Goal: Find specific page/section: Find specific page/section

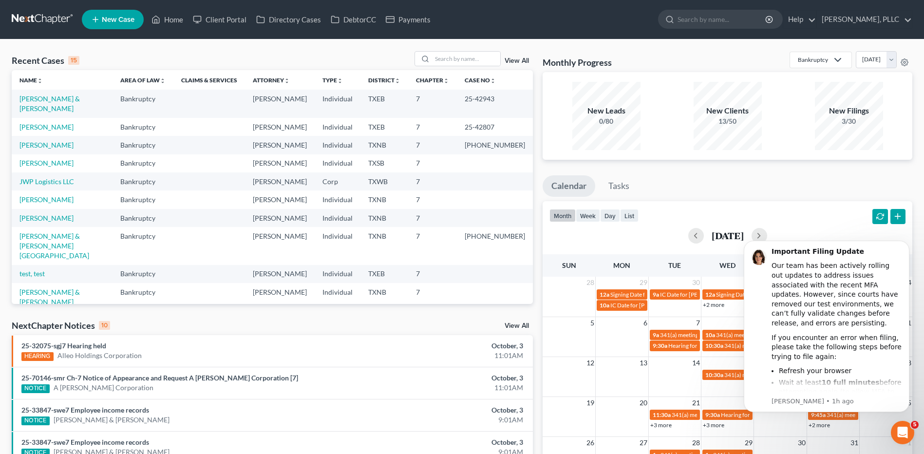
click at [451, 51] on div "Recent Cases 15 View All Name unfold_more expand_more expand_less Area of Law u…" at bounding box center [462, 361] width 924 height 644
click at [451, 55] on input "search" at bounding box center [466, 59] width 68 height 14
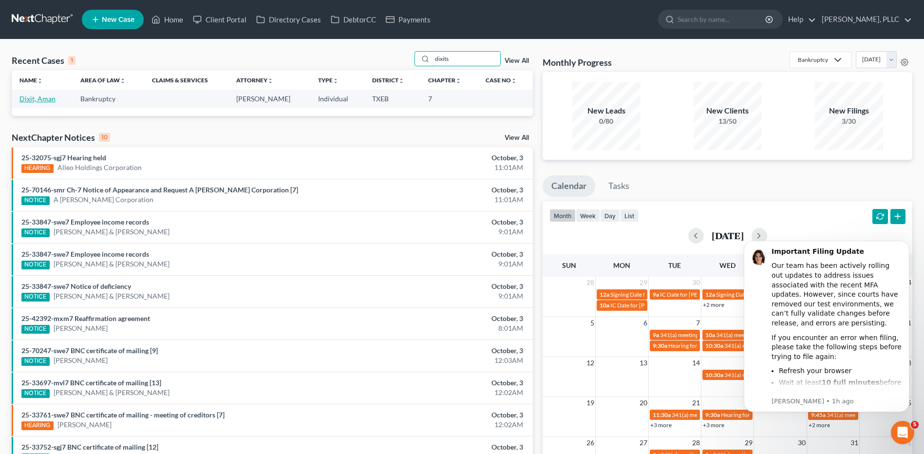
type input "dixits"
click at [35, 102] on link "Dixit, Aman" at bounding box center [37, 98] width 36 height 8
select select "4"
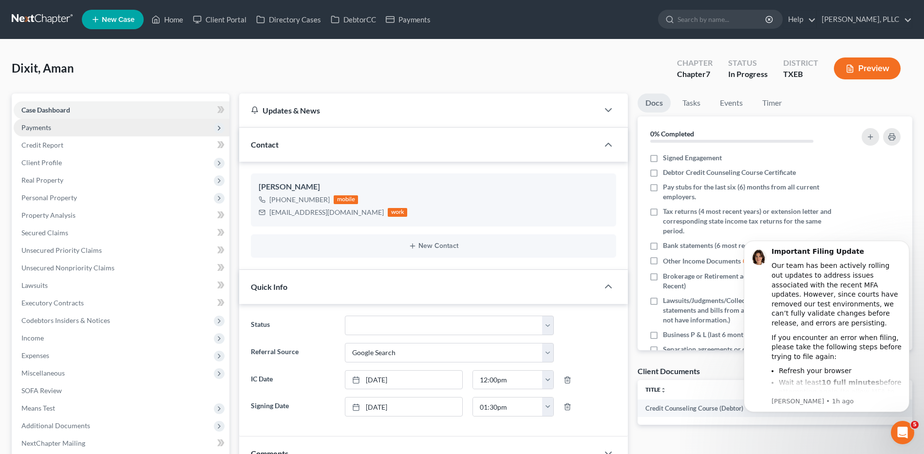
click at [51, 129] on span "Payments" at bounding box center [36, 127] width 30 height 8
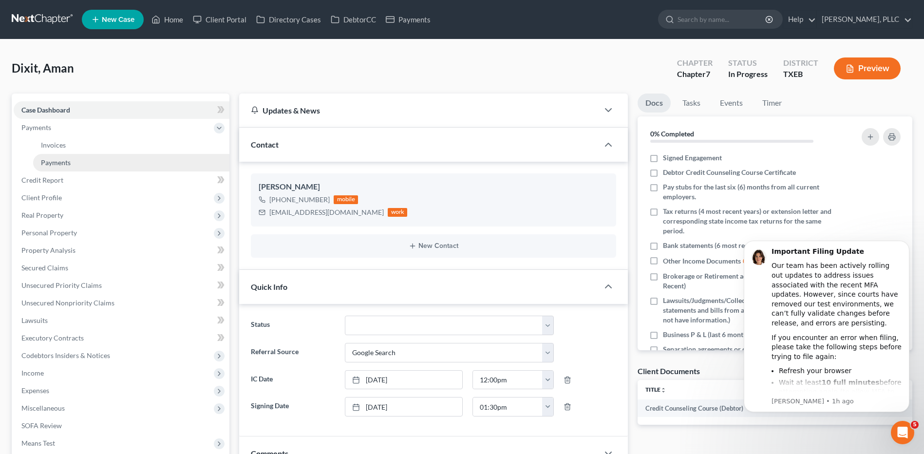
click at [77, 162] on link "Payments" at bounding box center [131, 163] width 196 height 18
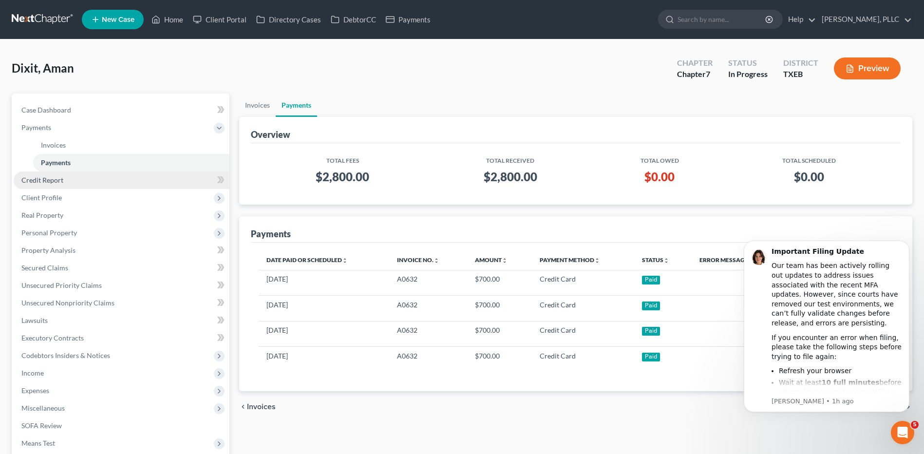
click at [50, 185] on link "Credit Report" at bounding box center [122, 180] width 216 height 18
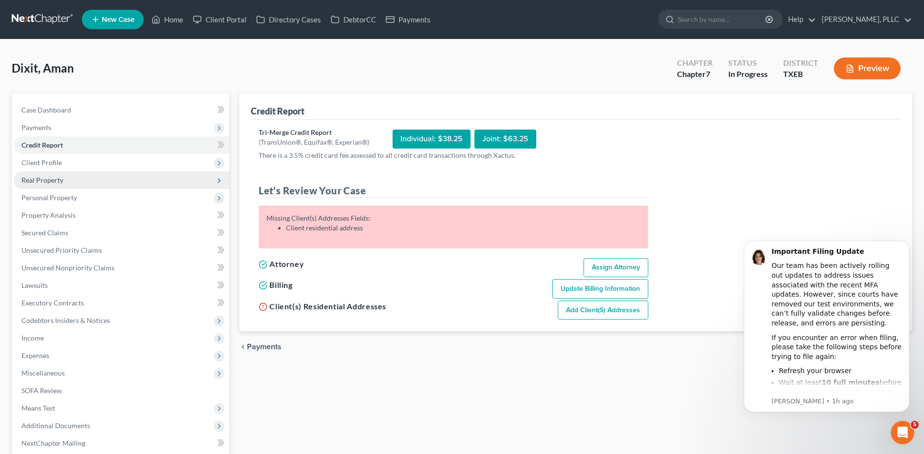
click at [50, 182] on span "Real Property" at bounding box center [42, 180] width 42 height 8
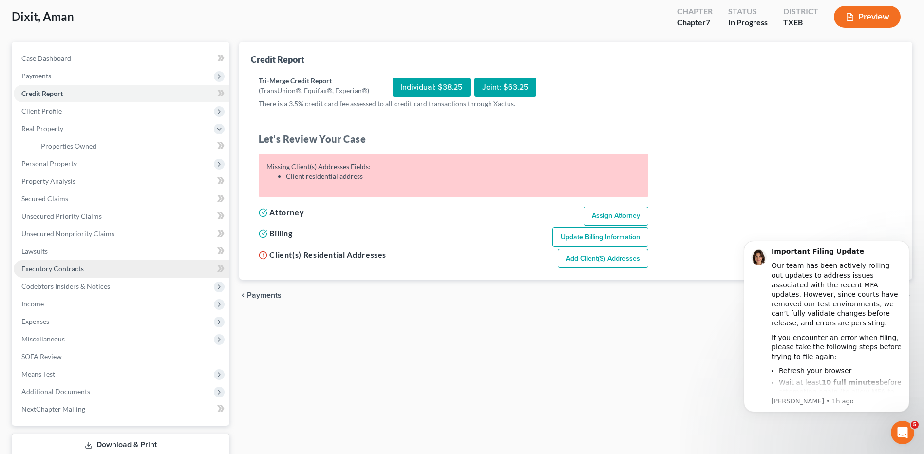
scroll to position [91, 0]
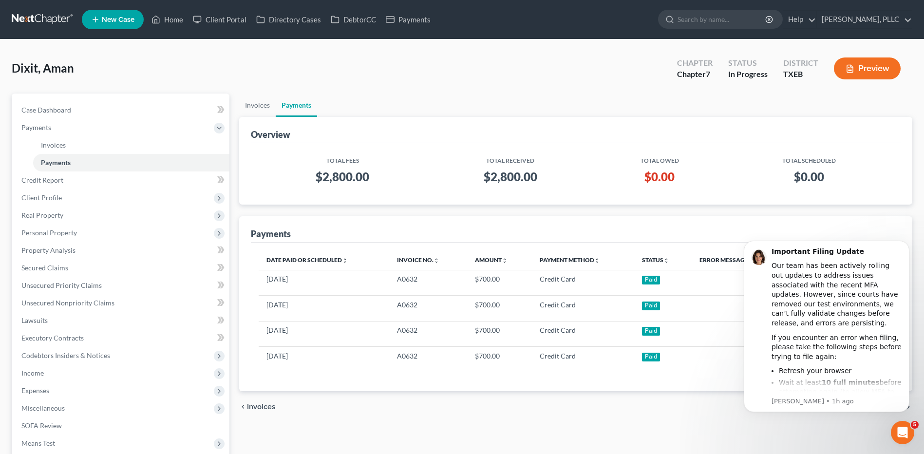
select select "4"
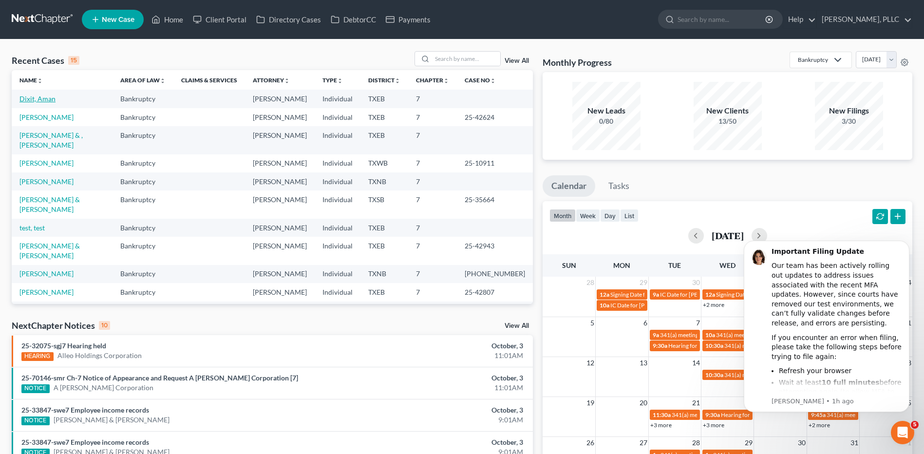
click at [38, 99] on link "Dixit, Aman" at bounding box center [37, 98] width 36 height 8
select select "4"
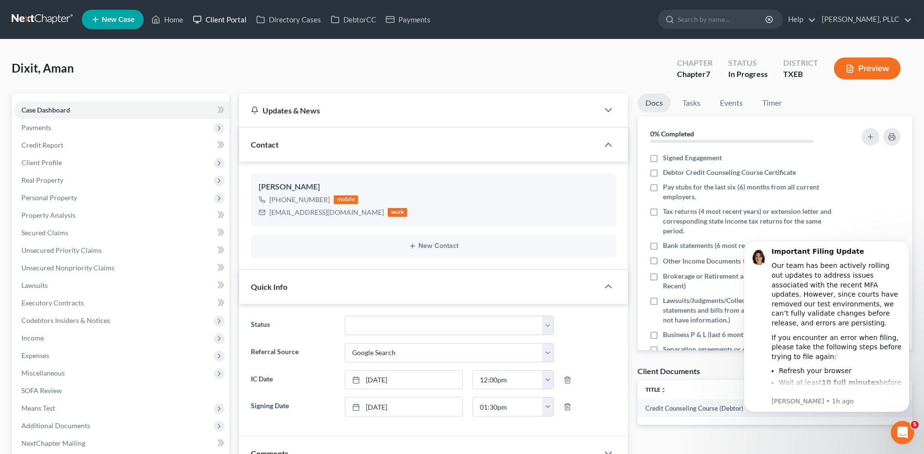
click at [222, 18] on link "Client Portal" at bounding box center [219, 20] width 63 height 18
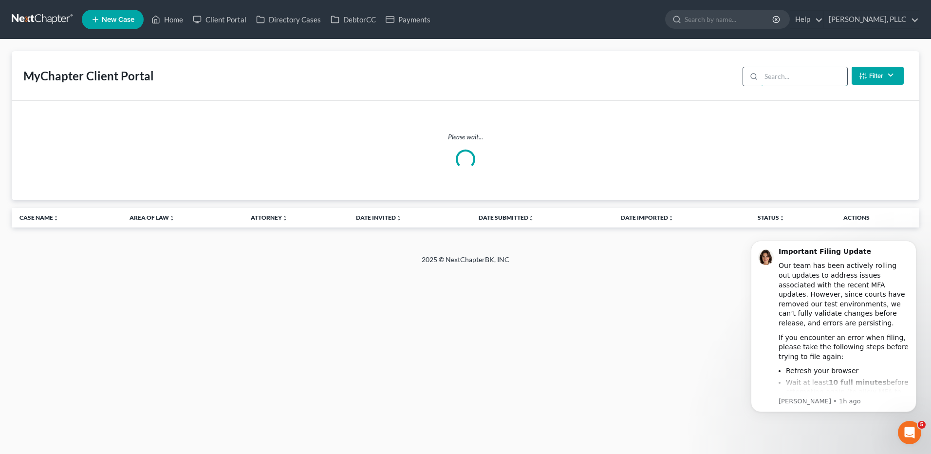
click at [789, 75] on input "search" at bounding box center [804, 76] width 86 height 19
type input "dixit"
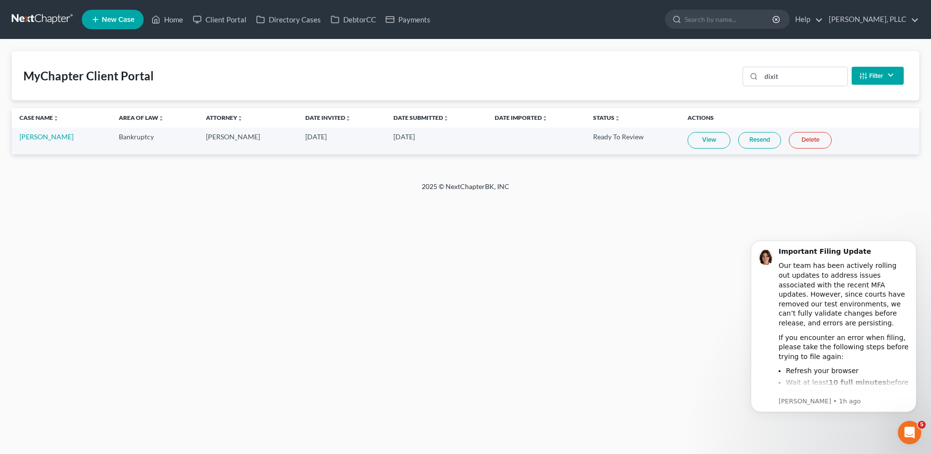
click at [698, 143] on link "View" at bounding box center [709, 140] width 43 height 17
